Goal: Information Seeking & Learning: Learn about a topic

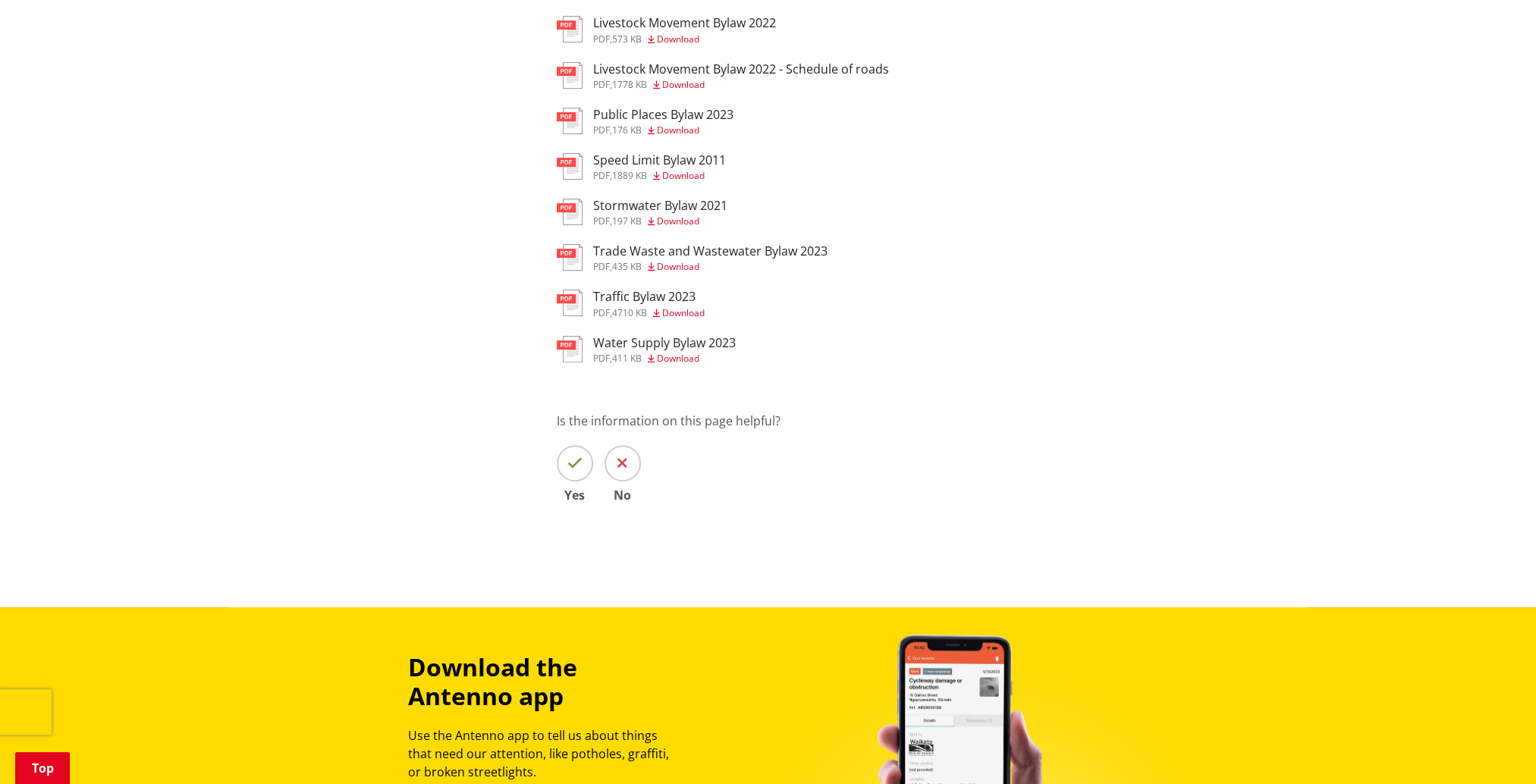
scroll to position [227, 0]
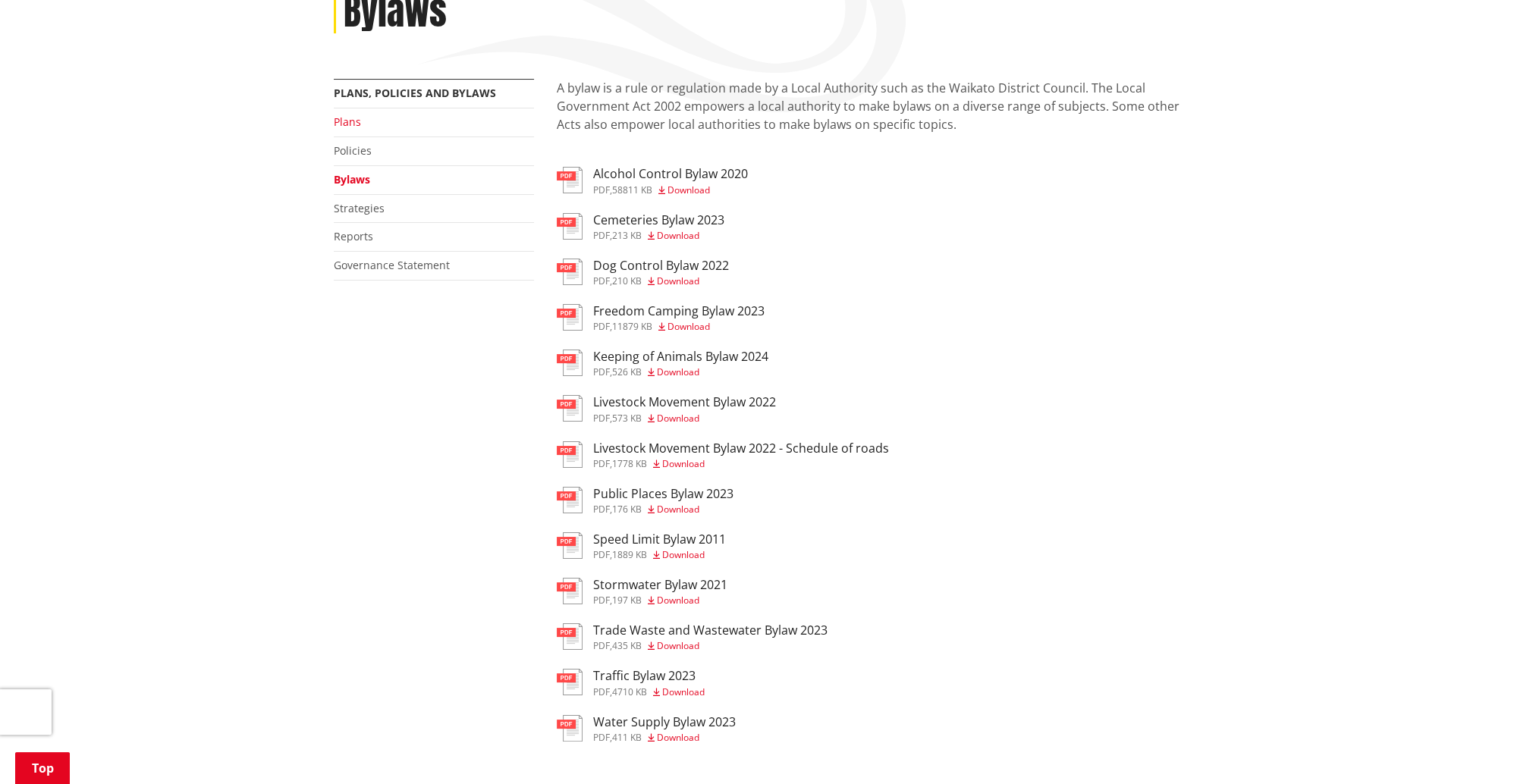
click at [359, 121] on link "Plans" at bounding box center [347, 121] width 27 height 15
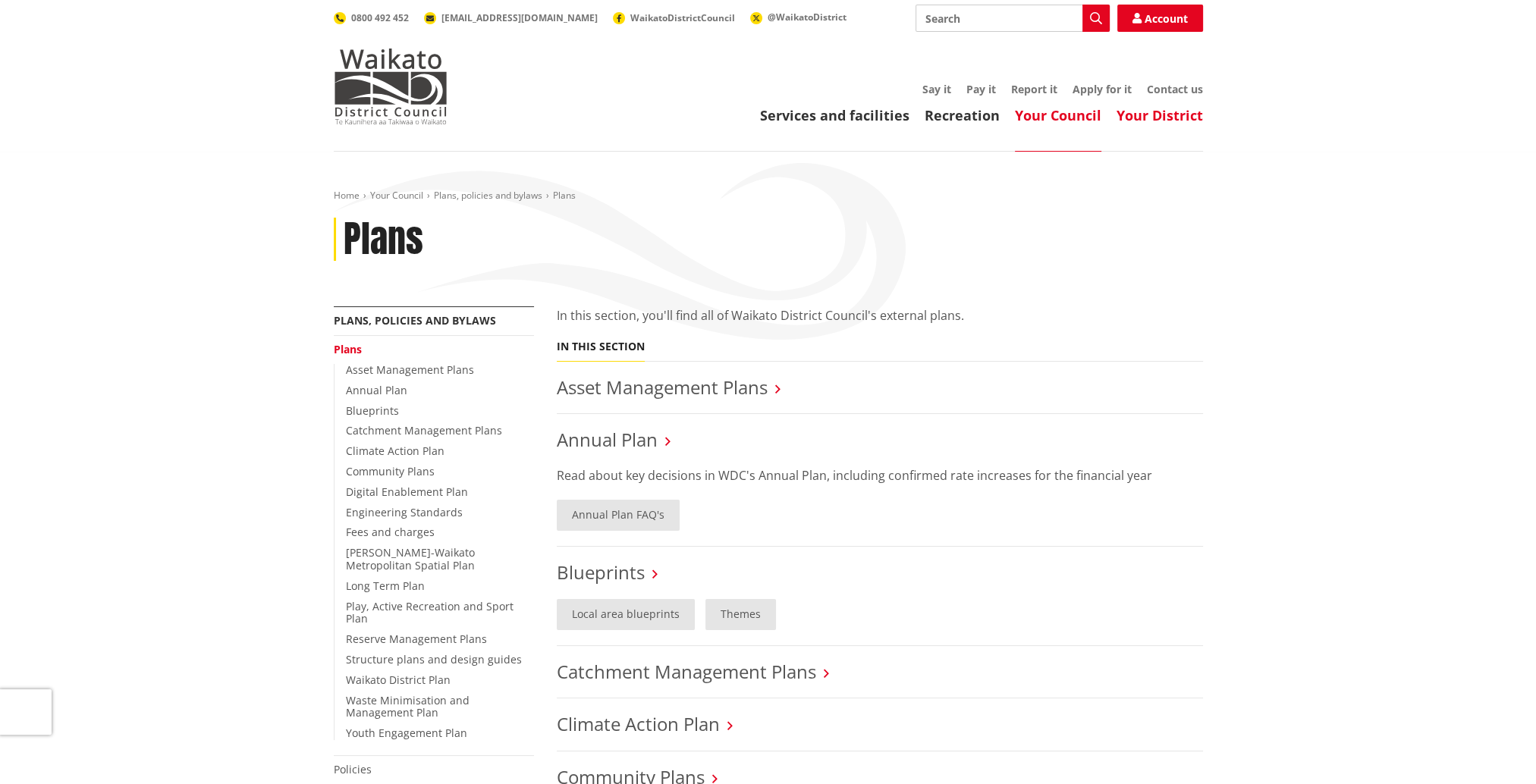
click at [1191, 120] on link "Your District" at bounding box center [1160, 115] width 86 height 18
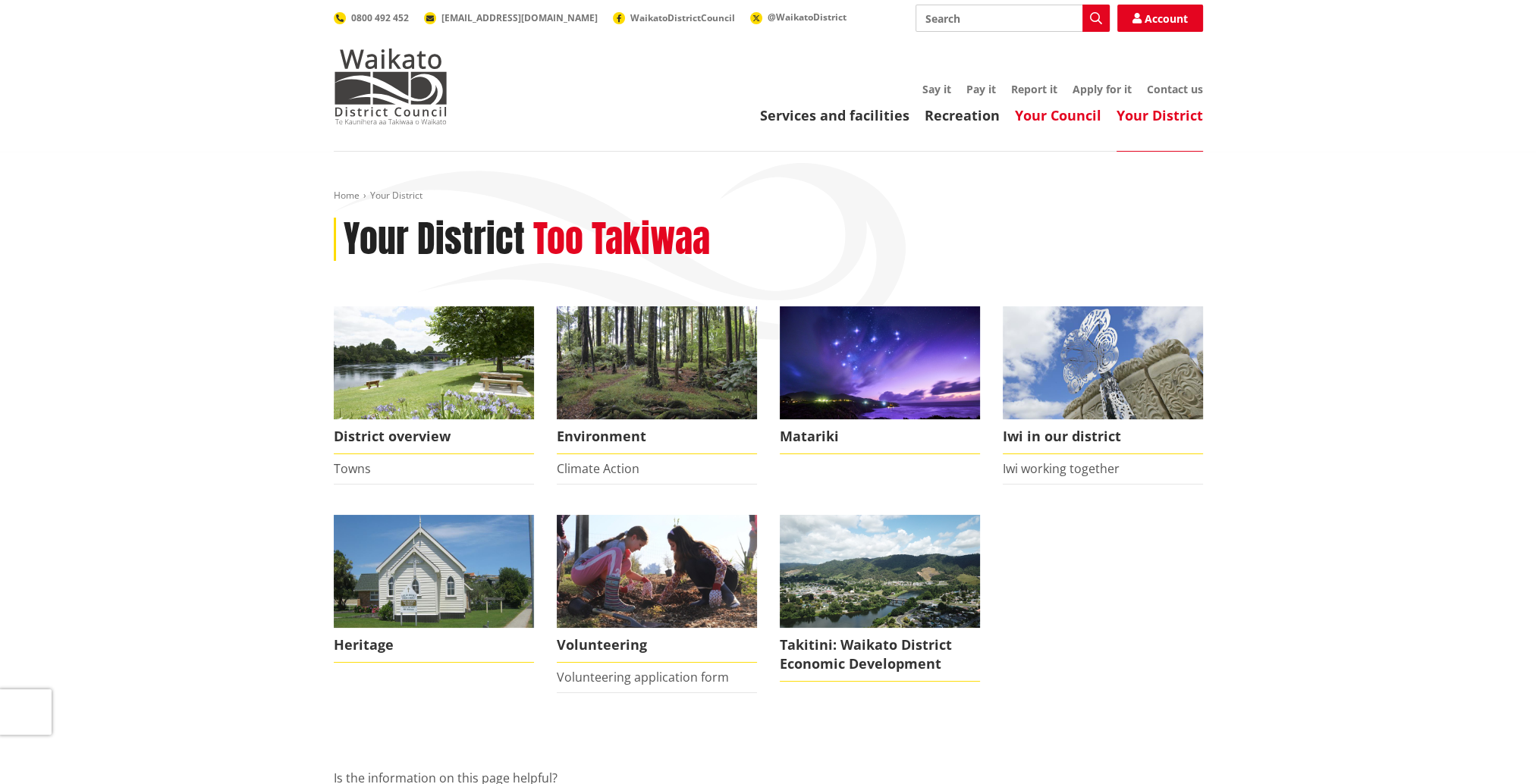
click at [1084, 118] on link "Your Council" at bounding box center [1058, 115] width 86 height 18
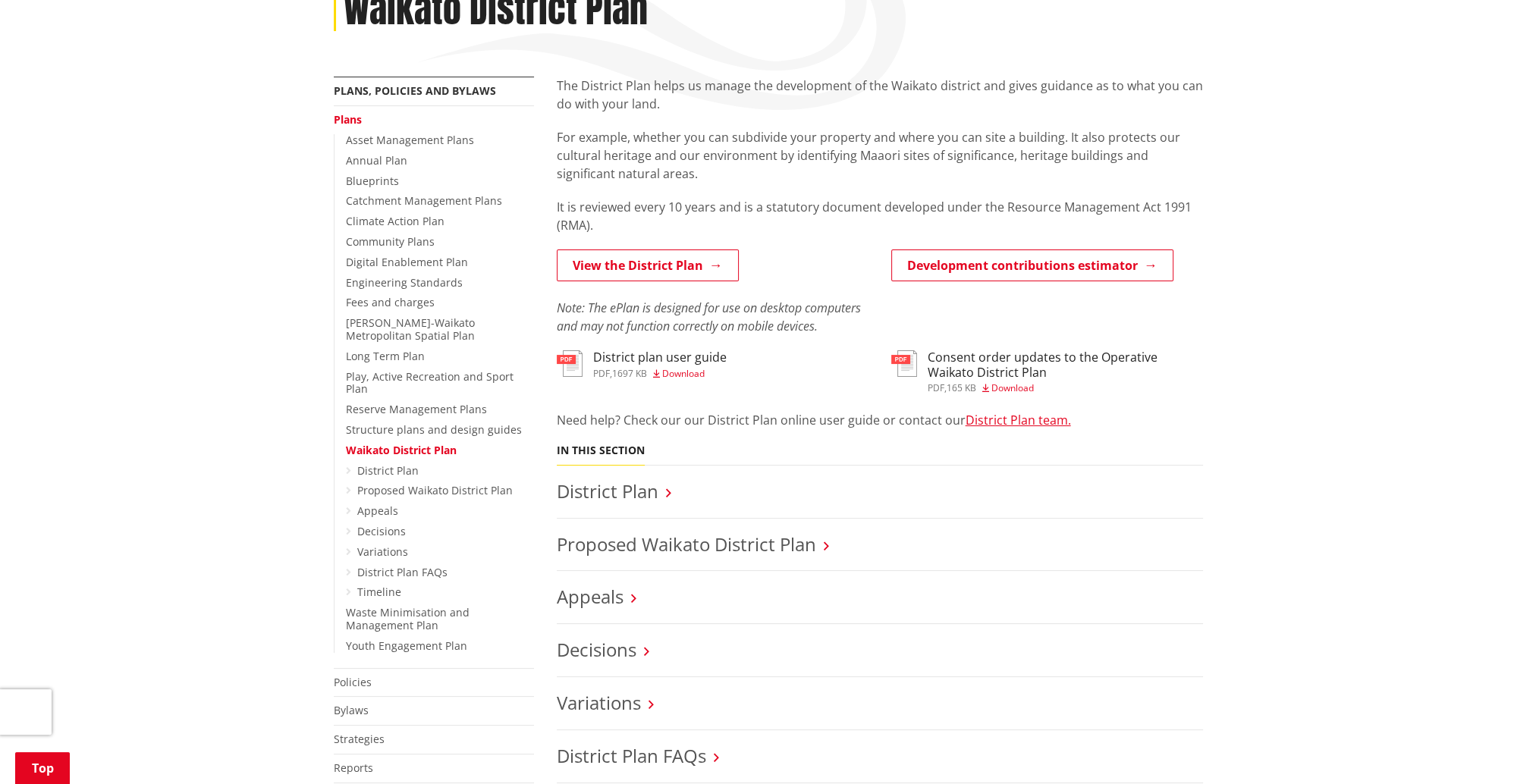
scroll to position [227, 0]
click at [676, 270] on link "View the District Plan" at bounding box center [647, 267] width 182 height 32
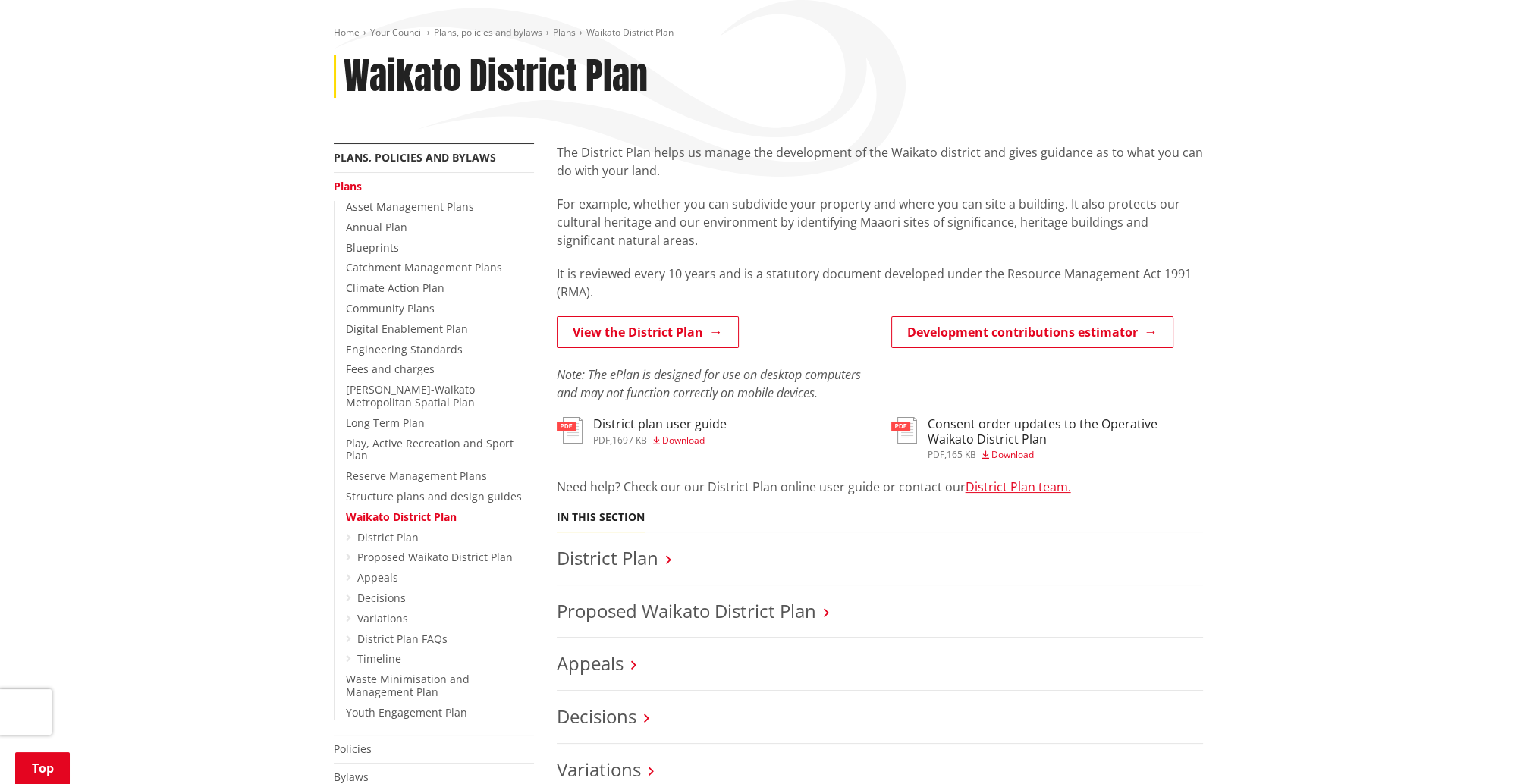
scroll to position [227, 0]
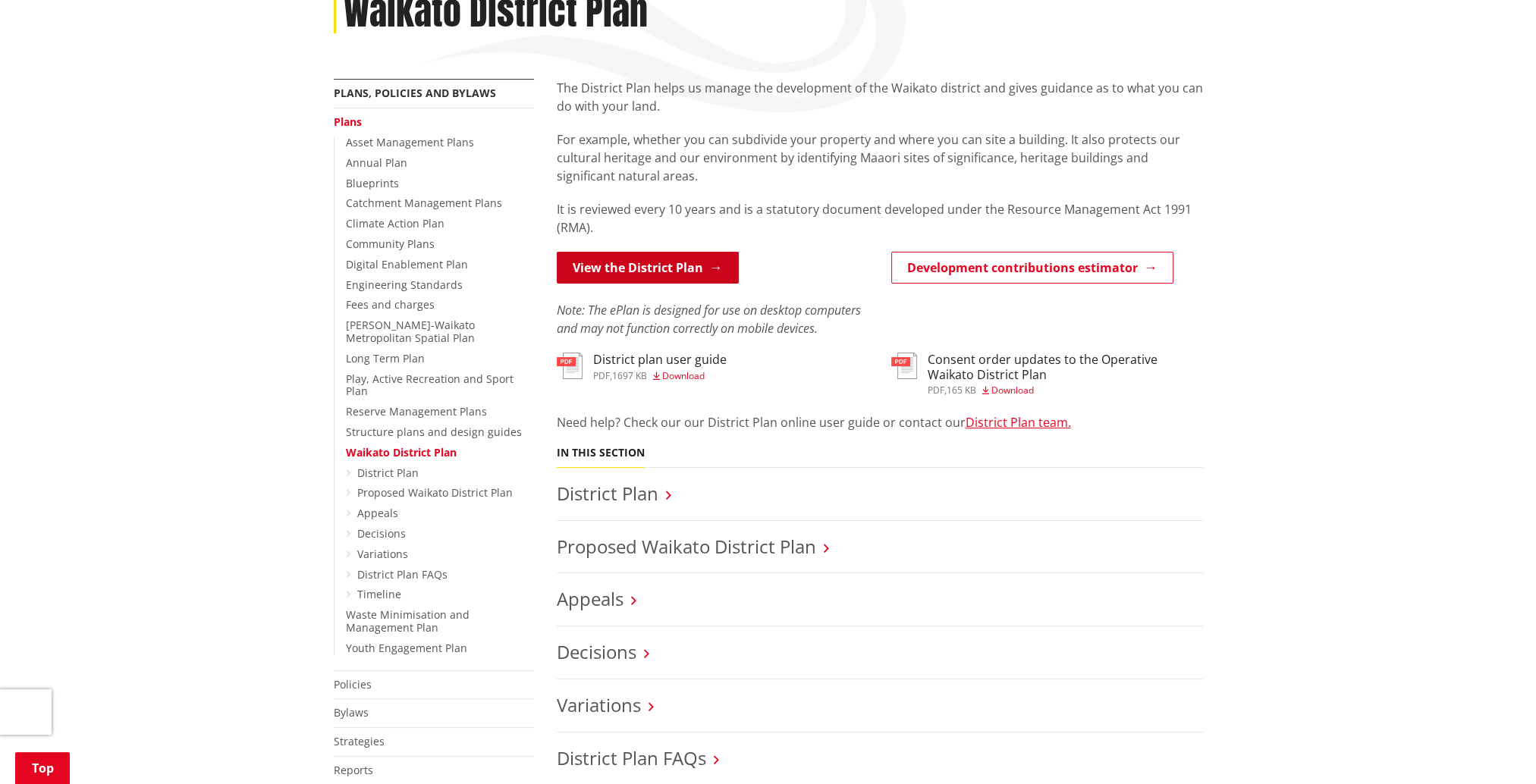
click at [656, 278] on link "View the District Plan" at bounding box center [647, 267] width 182 height 32
